Goal: Navigation & Orientation: Find specific page/section

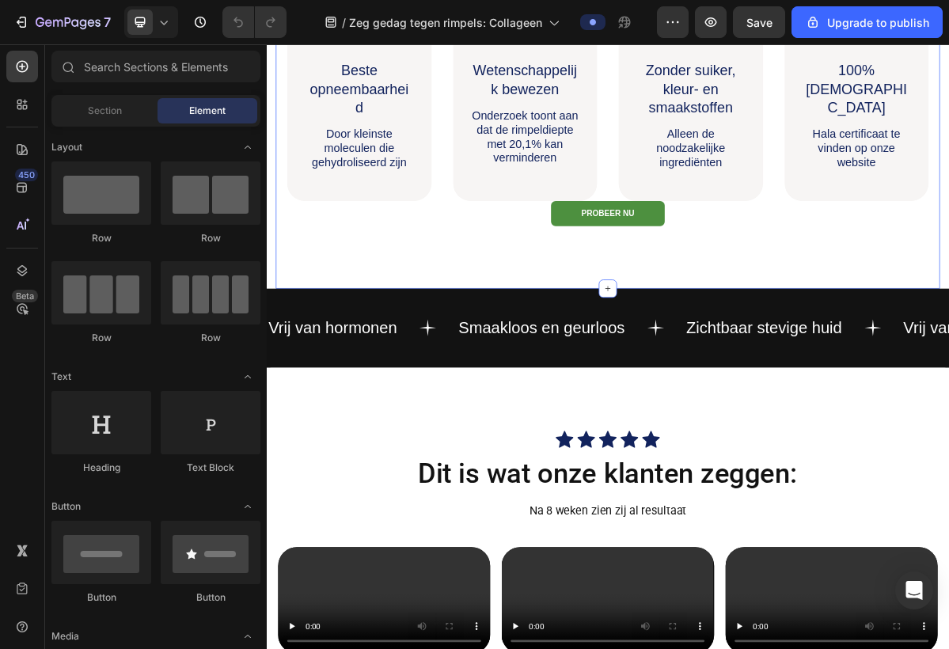
scroll to position [416, 0]
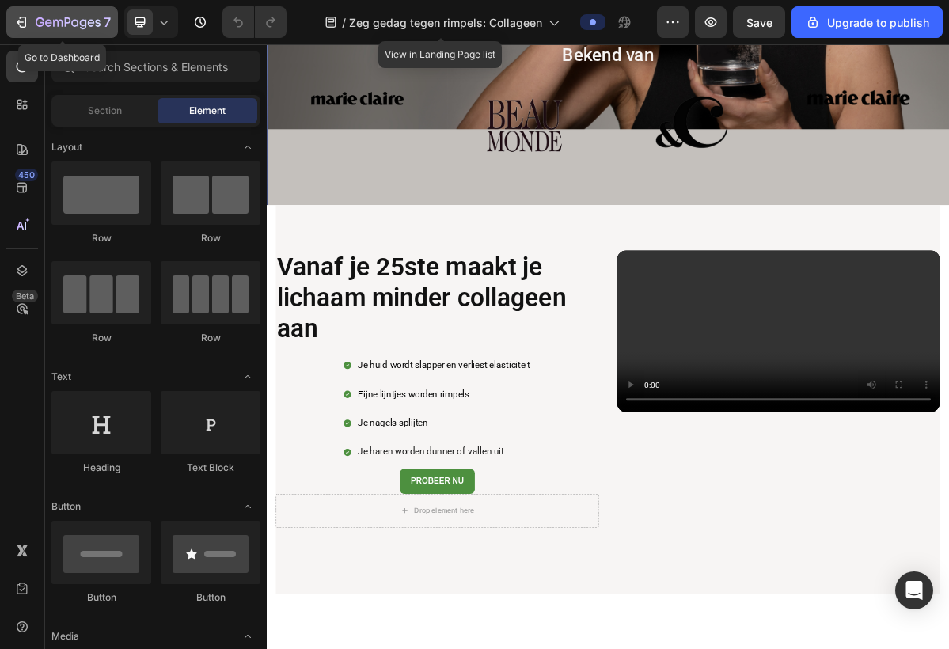
click at [55, 20] on icon "button" at bounding box center [68, 23] width 65 height 13
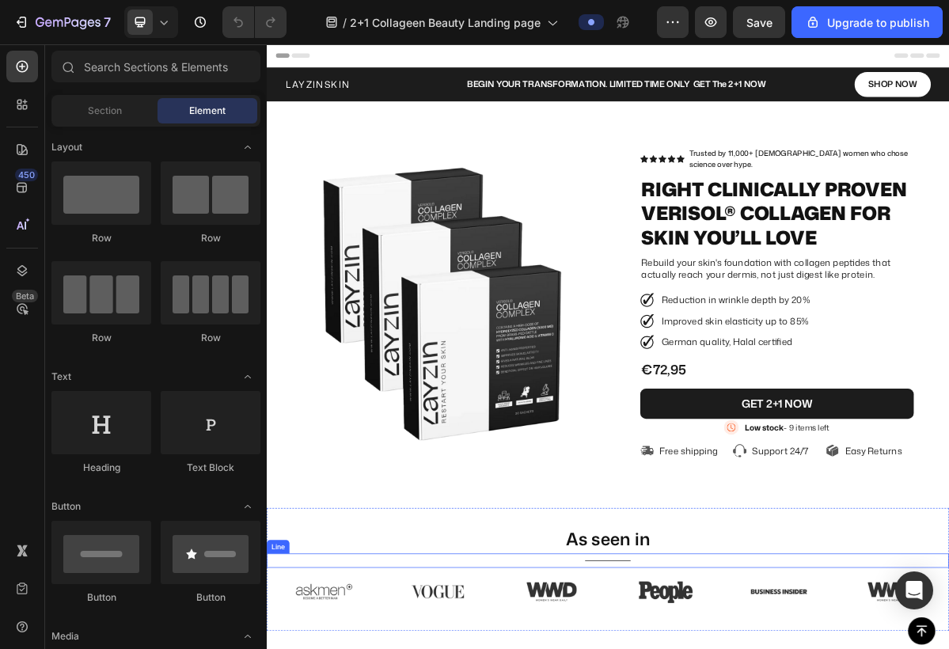
scroll to position [44, 0]
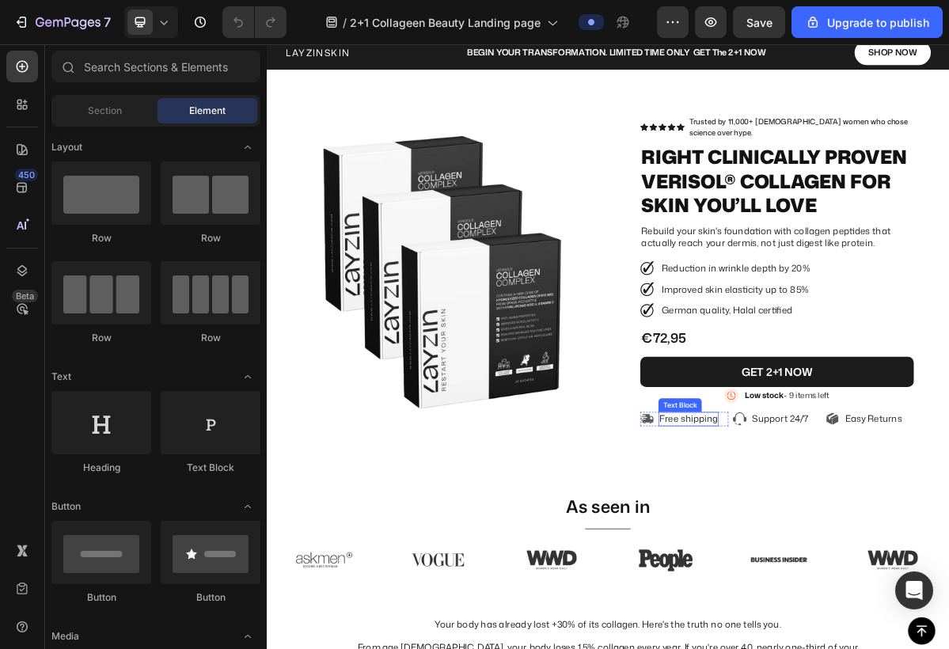
click at [848, 558] on p "Free shipping" at bounding box center [854, 566] width 81 height 17
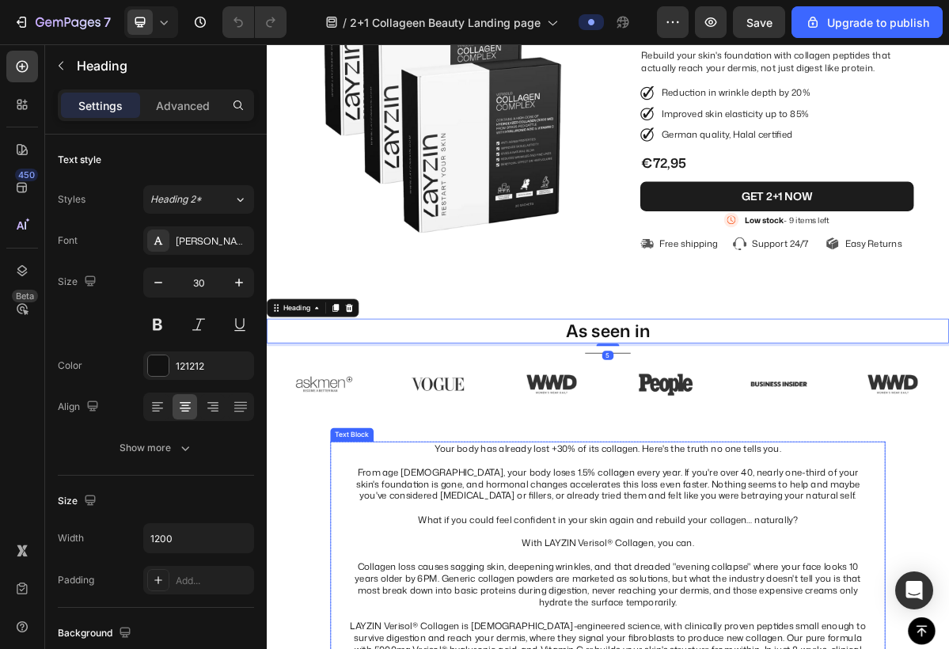
scroll to position [420, 0]
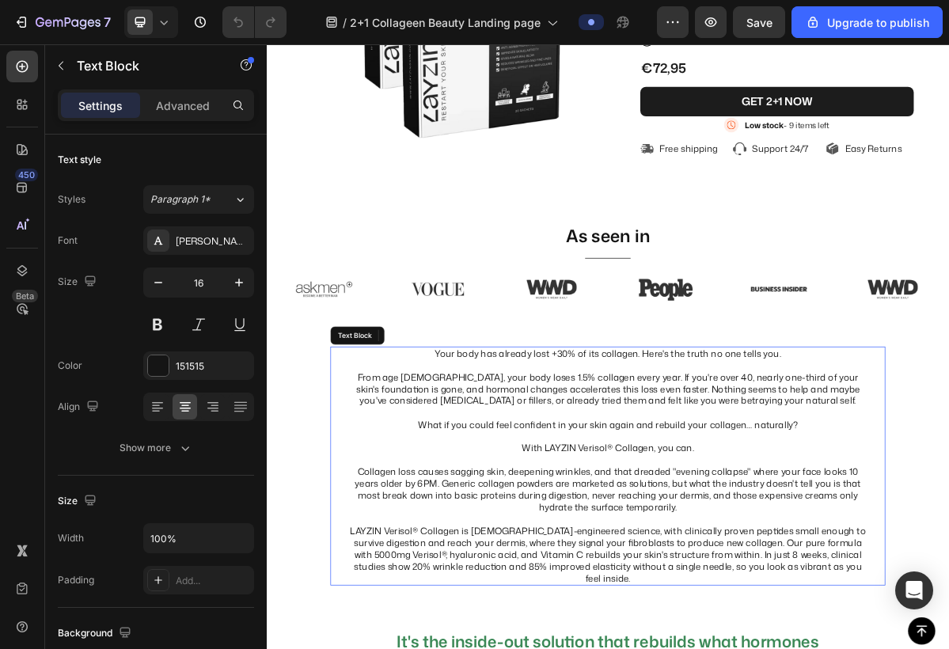
click at [643, 583] on p at bounding box center [741, 591] width 719 height 17
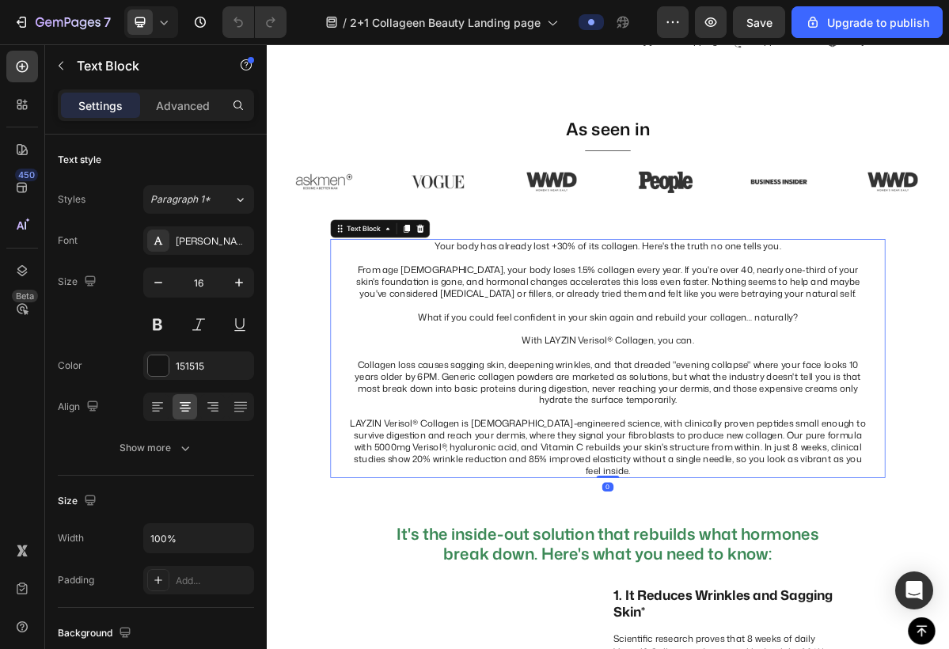
scroll to position [572, 0]
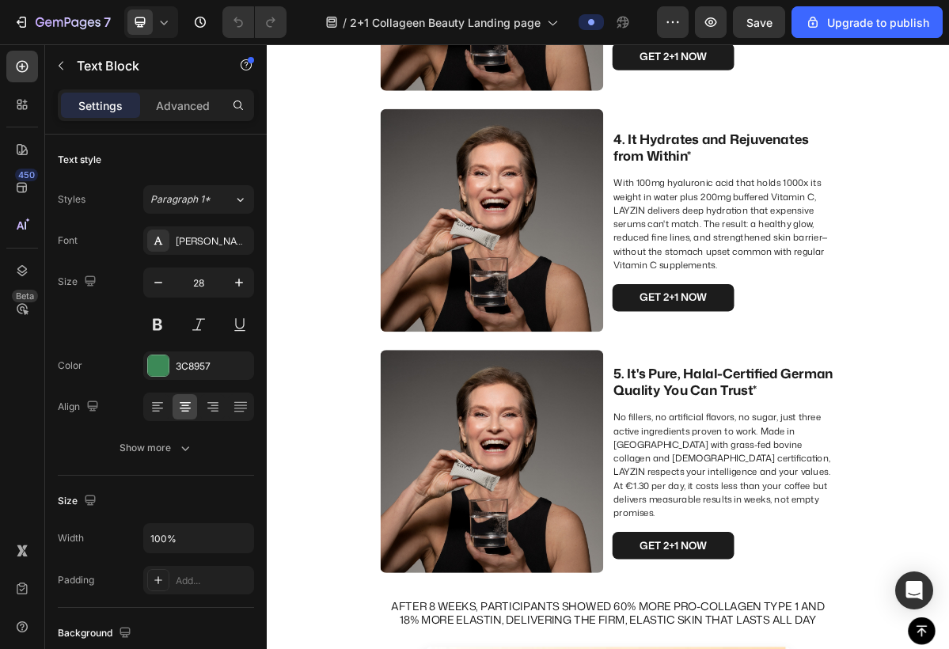
scroll to position [2067, 0]
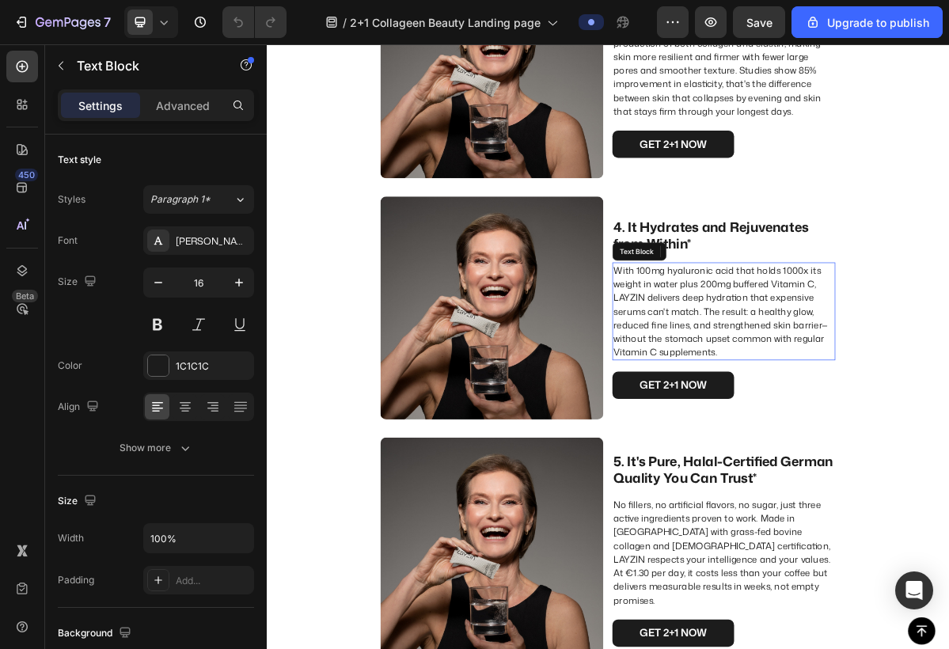
click at [834, 388] on p "With 100mg hyaluronic acid that holds 1000x its weight in water plus 200mg buff…" at bounding box center [903, 416] width 307 height 133
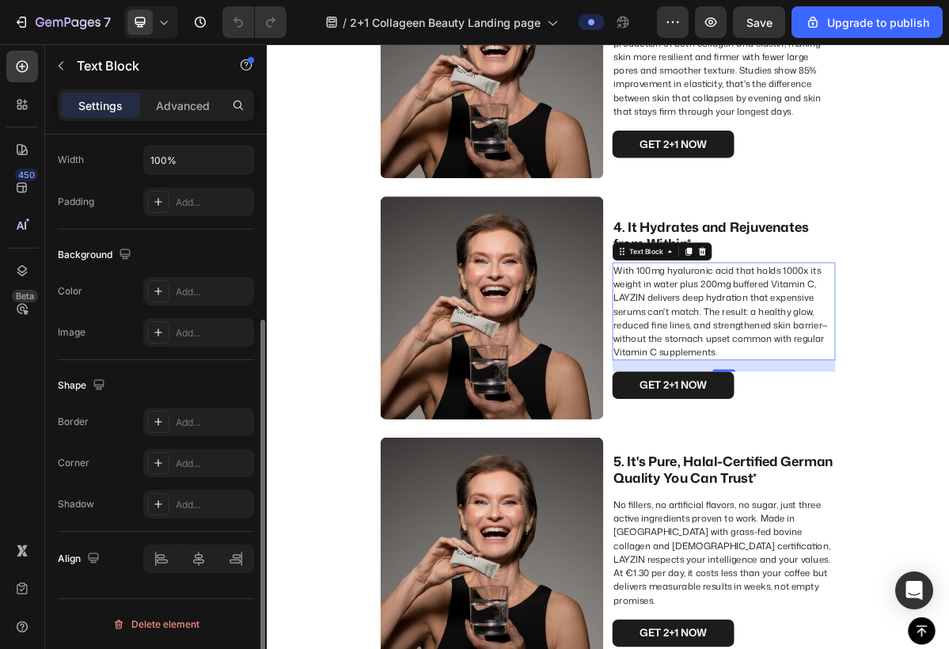
scroll to position [0, 0]
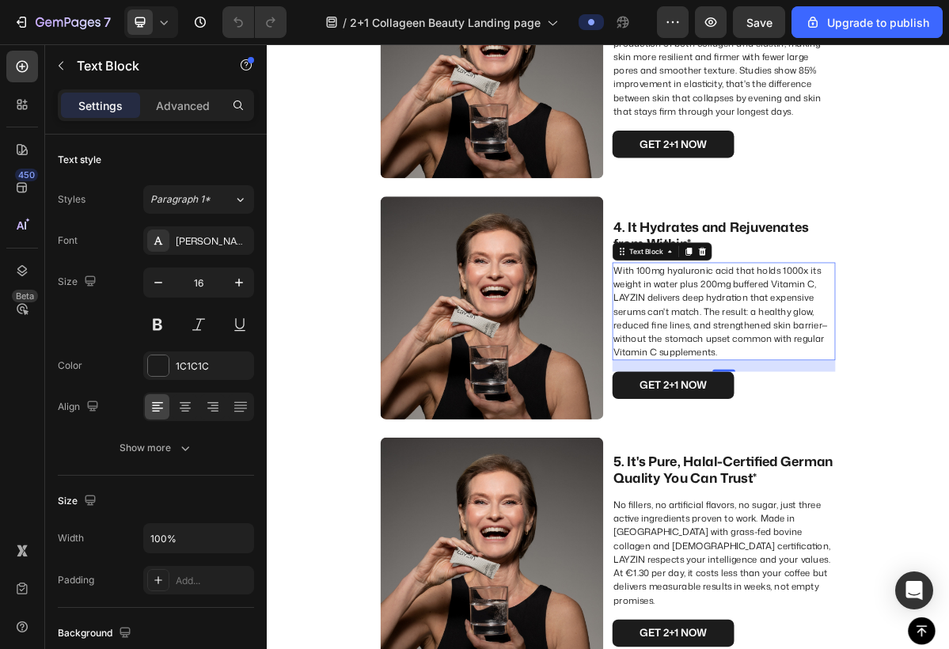
click at [906, 466] on p "With 100mg hyaluronic acid that holds 1000x its weight in water plus 200mg buff…" at bounding box center [903, 416] width 307 height 133
click at [895, 457] on p "With 100mg hyaluronic acid that holds 1000x its weight in water plus 200mg buff…" at bounding box center [903, 416] width 307 height 133
click at [895, 453] on p "With 100mg hyaluronic acid that holds 1000x its weight in water plus 200mg buff…" at bounding box center [903, 416] width 307 height 133
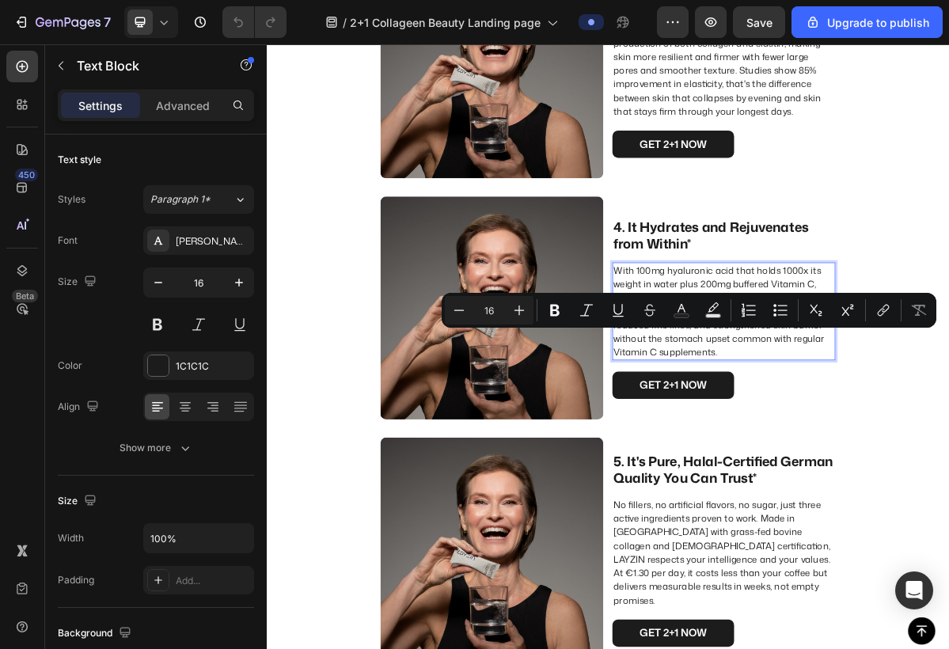
click at [896, 472] on p "With 100mg hyaluronic acid that holds 1000x its weight in water plus 200mg buff…" at bounding box center [903, 416] width 307 height 133
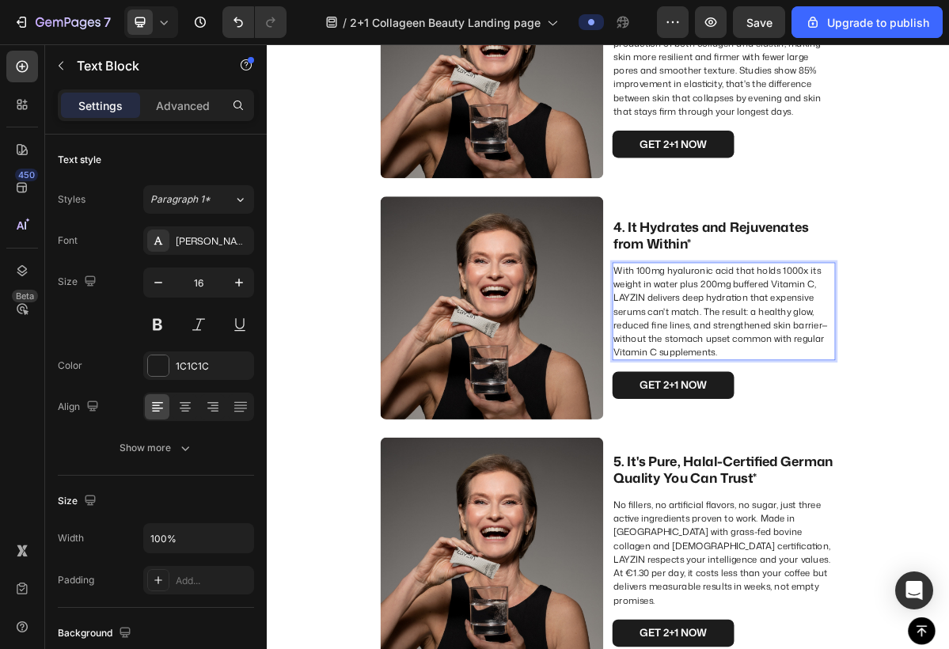
scroll to position [2110, 0]
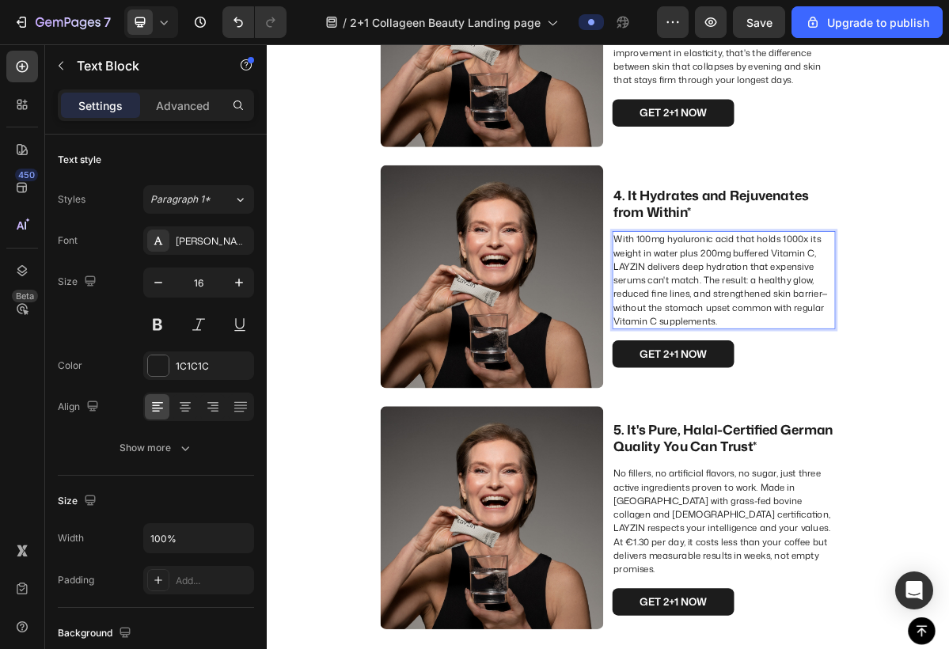
click at [948, 382] on p "With 100mg hyaluronic acid that holds 1000x its weight in water plus 200mg buff…" at bounding box center [903, 372] width 307 height 133
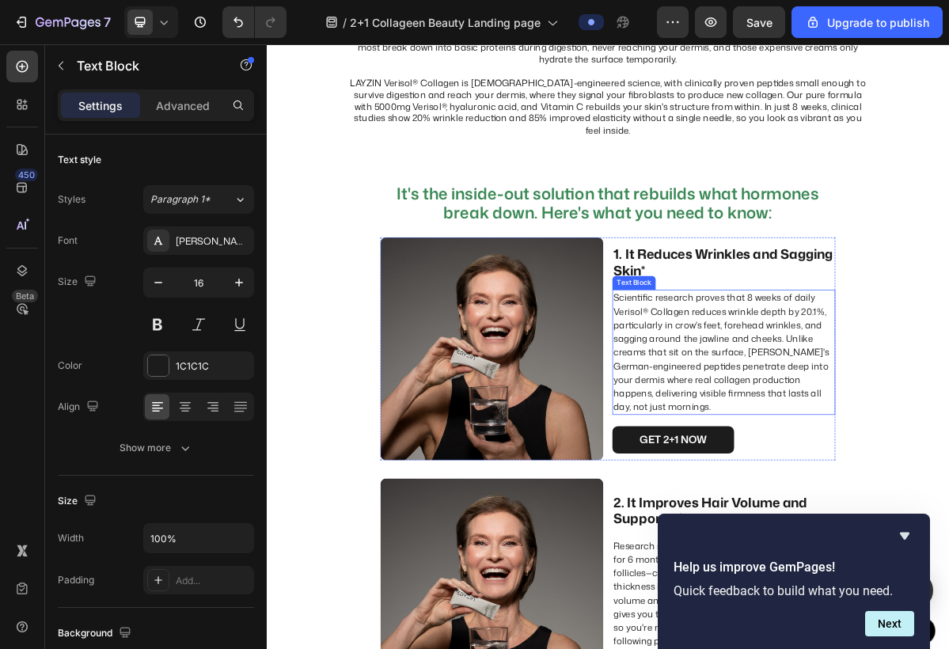
scroll to position [1167, 0]
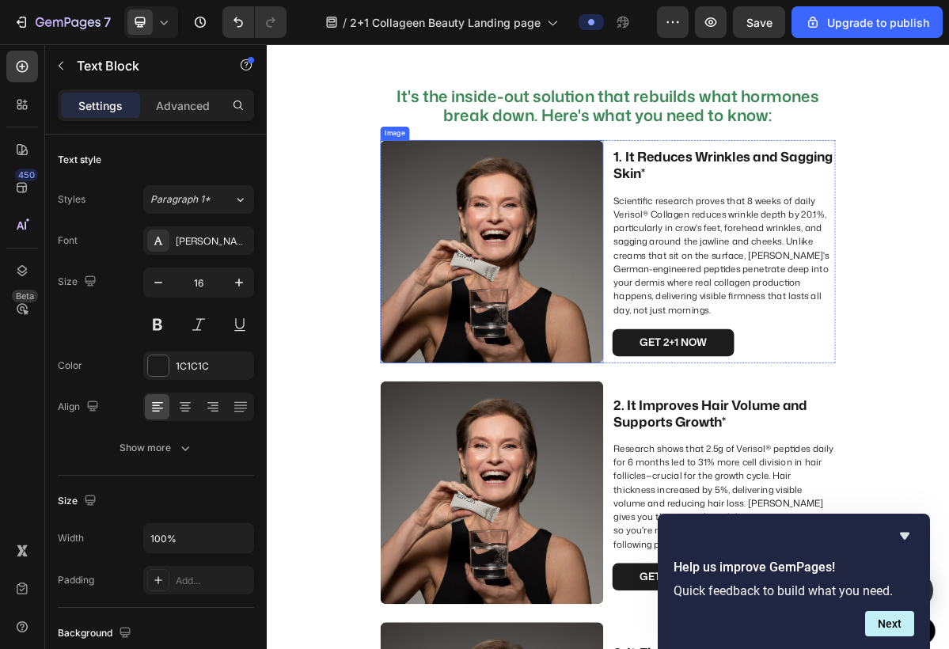
click at [576, 289] on img at bounding box center [580, 333] width 310 height 310
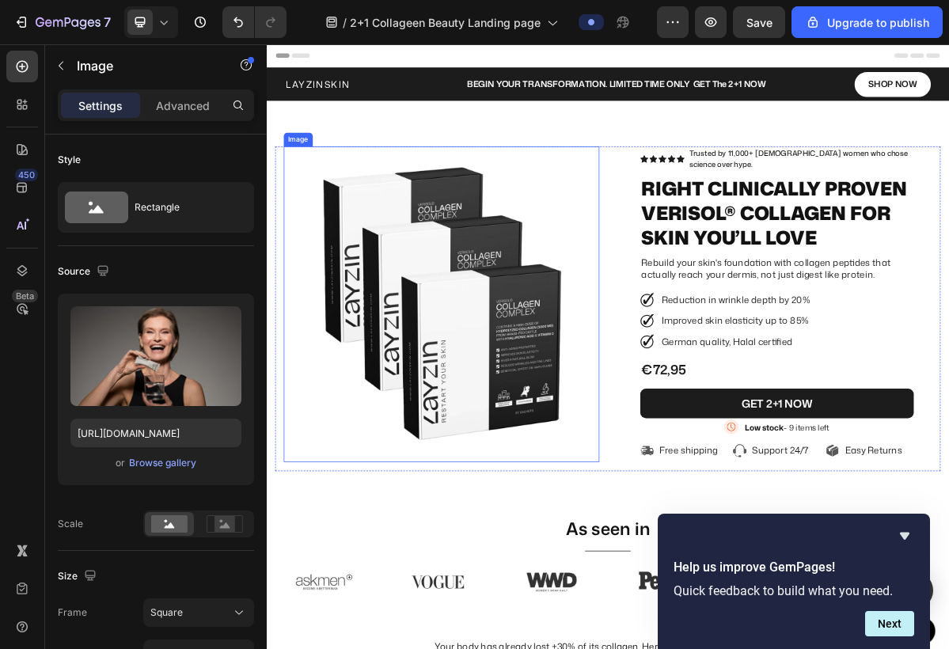
scroll to position [0, 0]
